Goal: Task Accomplishment & Management: Manage account settings

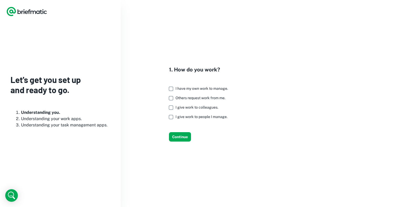
click at [35, 12] on icon "Logo" at bounding box center [33, 12] width 6 height 3
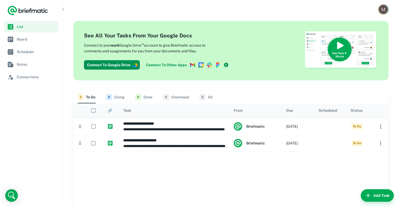
click at [384, 11] on img "Account button" at bounding box center [383, 9] width 9 height 9
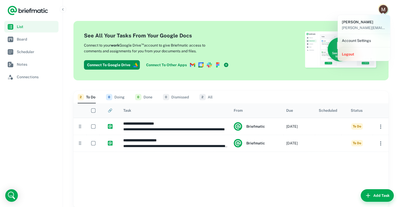
click at [355, 43] on li "Account Settings" at bounding box center [363, 40] width 48 height 9
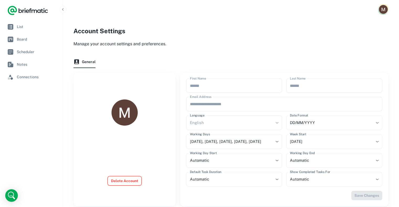
click at [127, 178] on button "Delete Account" at bounding box center [124, 180] width 34 height 9
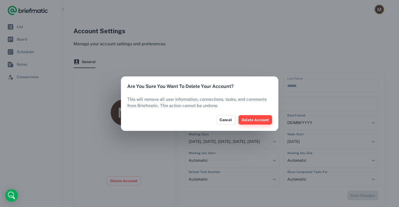
click at [261, 121] on button "Delete Account" at bounding box center [255, 119] width 34 height 9
